Goal: Task Accomplishment & Management: Manage account settings

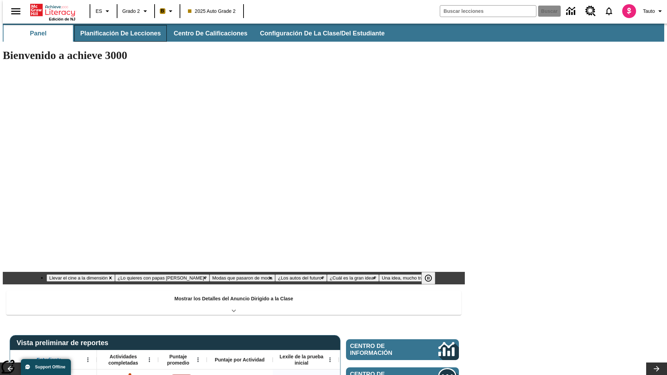
click at [116, 33] on button "Planificación de lecciones" at bounding box center [120, 33] width 92 height 17
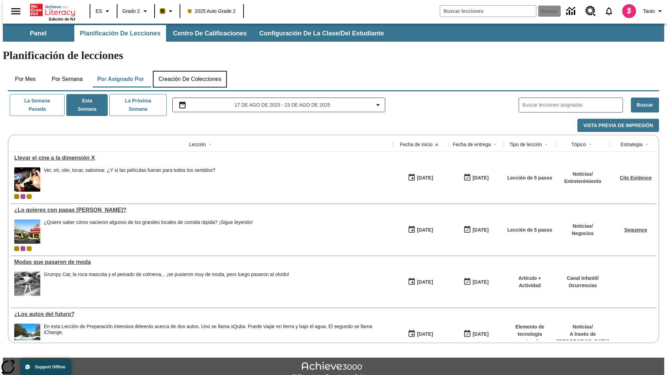
click at [190, 71] on button "Creación de colecciones" at bounding box center [190, 79] width 74 height 17
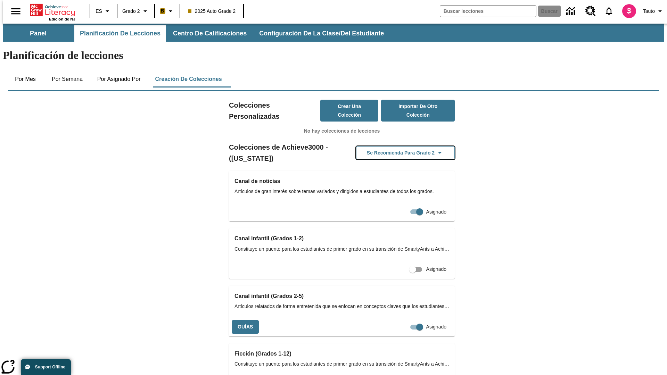
click at [394, 146] on button "Se recomienda para Grado 2" at bounding box center [405, 153] width 99 height 14
click at [400, 321] on input "Asignado" at bounding box center [420, 327] width 40 height 13
checkbox input "false"
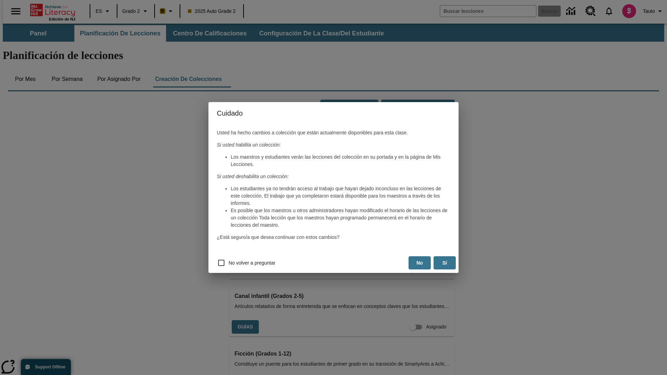
scroll to position [0, 7]
click at [445, 263] on button "Sí" at bounding box center [444, 263] width 22 height 14
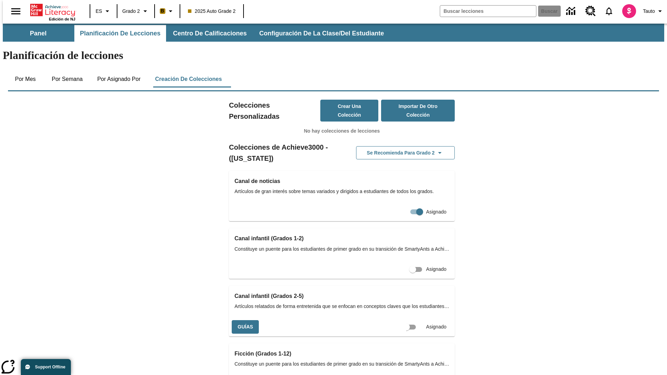
scroll to position [0, 6]
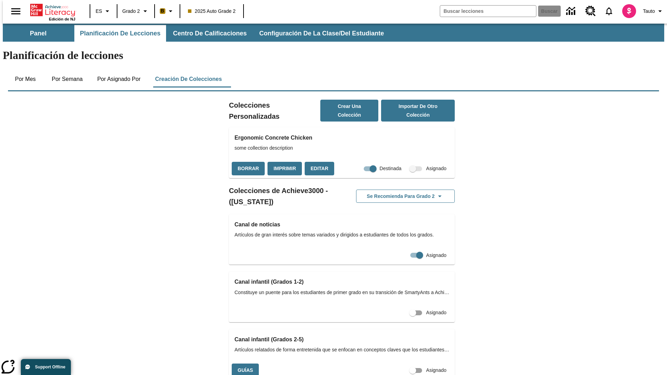
click at [400, 364] on input "Asignado" at bounding box center [413, 370] width 40 height 13
checkbox input "true"
